Goal: Get advice/opinions

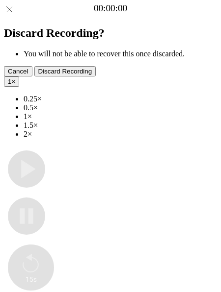
type input "**********"
